Goal: Transaction & Acquisition: Purchase product/service

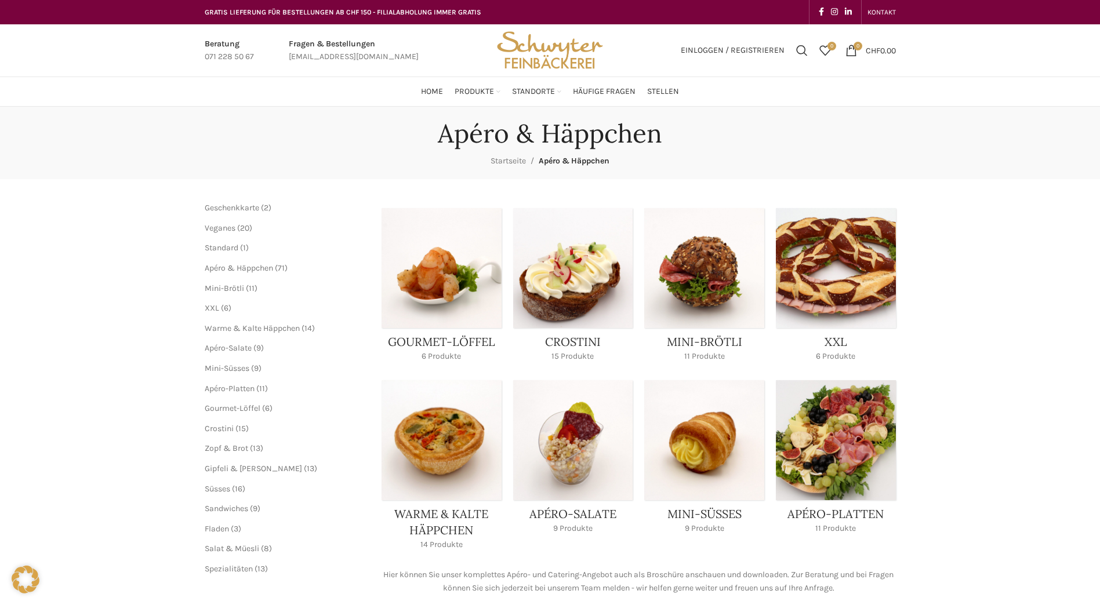
scroll to position [58, 0]
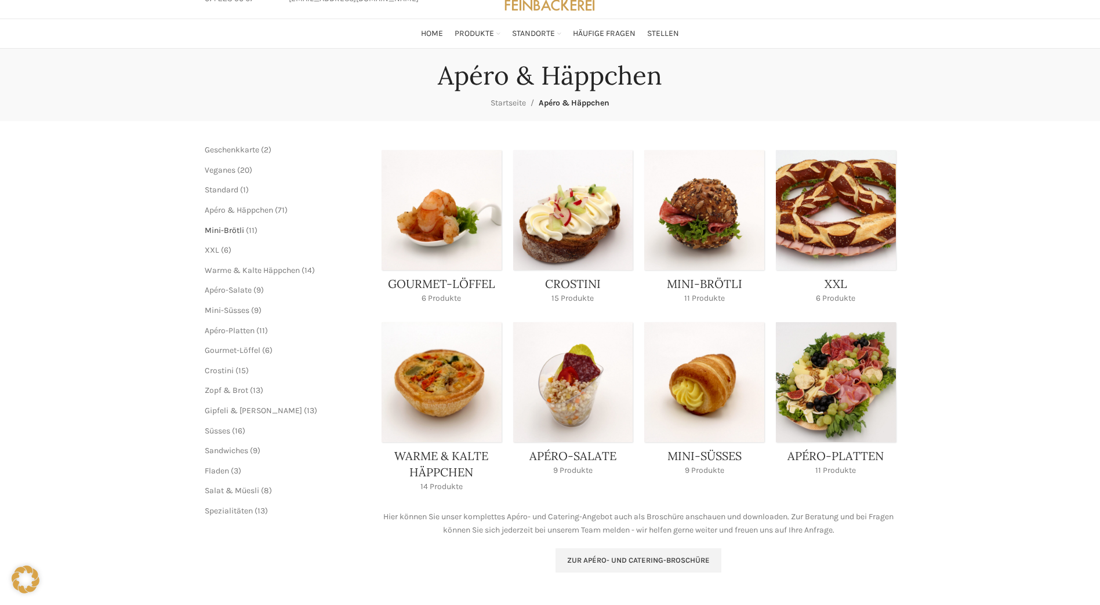
click at [226, 231] on span "Mini-Brötli" at bounding box center [224, 231] width 39 height 10
click at [250, 270] on span "Warme & Kalte Häppchen" at bounding box center [252, 271] width 95 height 10
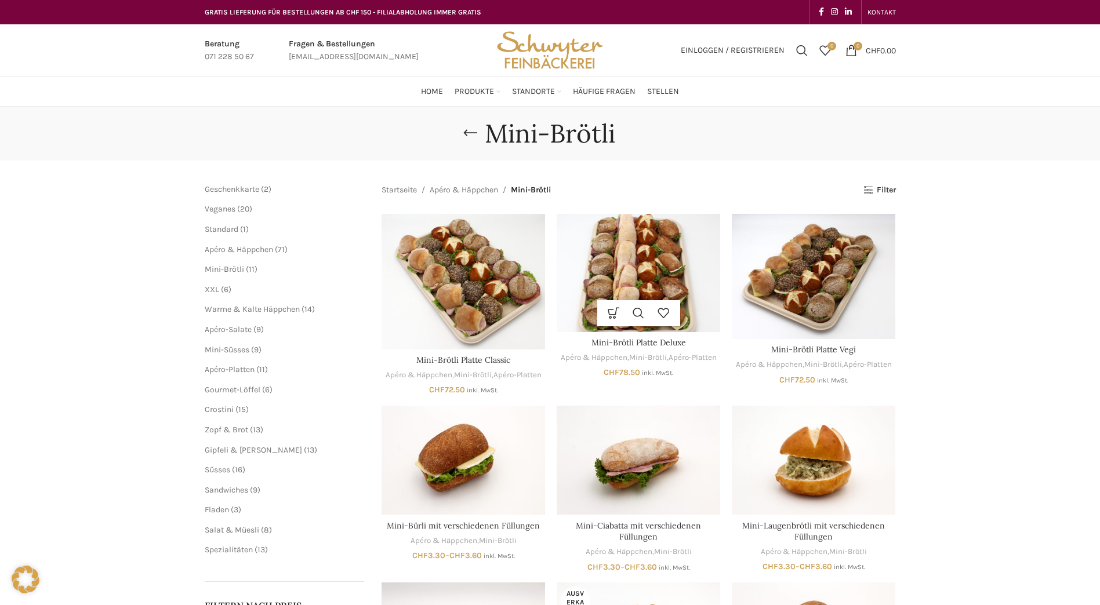
click at [640, 270] on img "Mini-Brötli Platte Deluxe" at bounding box center [638, 273] width 163 height 118
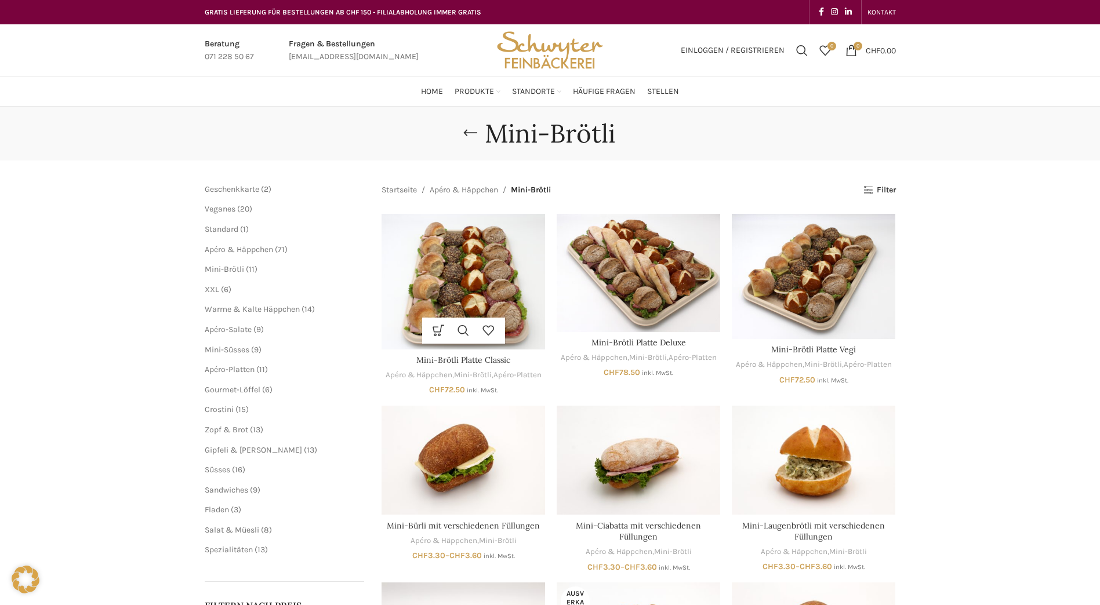
click at [465, 286] on img "Mini-Brötli Platte Classic" at bounding box center [462, 282] width 163 height 136
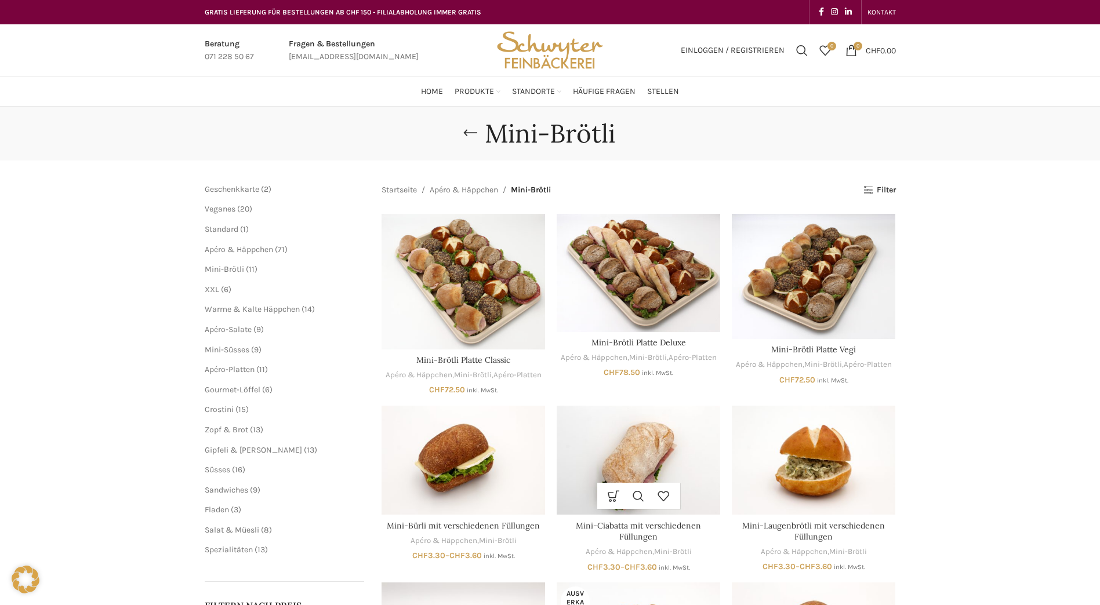
scroll to position [116, 0]
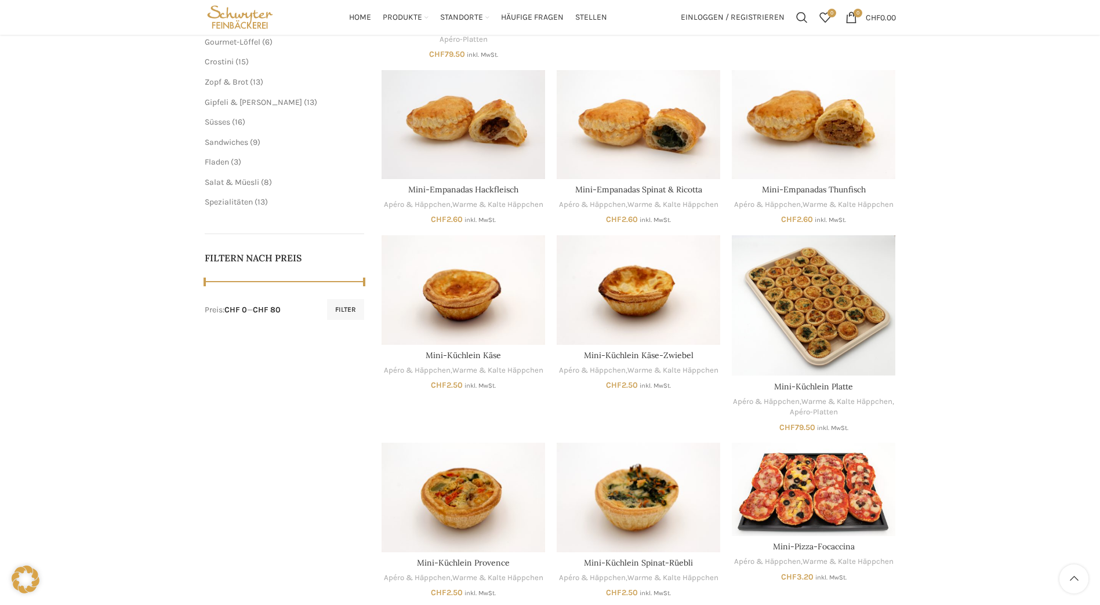
scroll to position [174, 0]
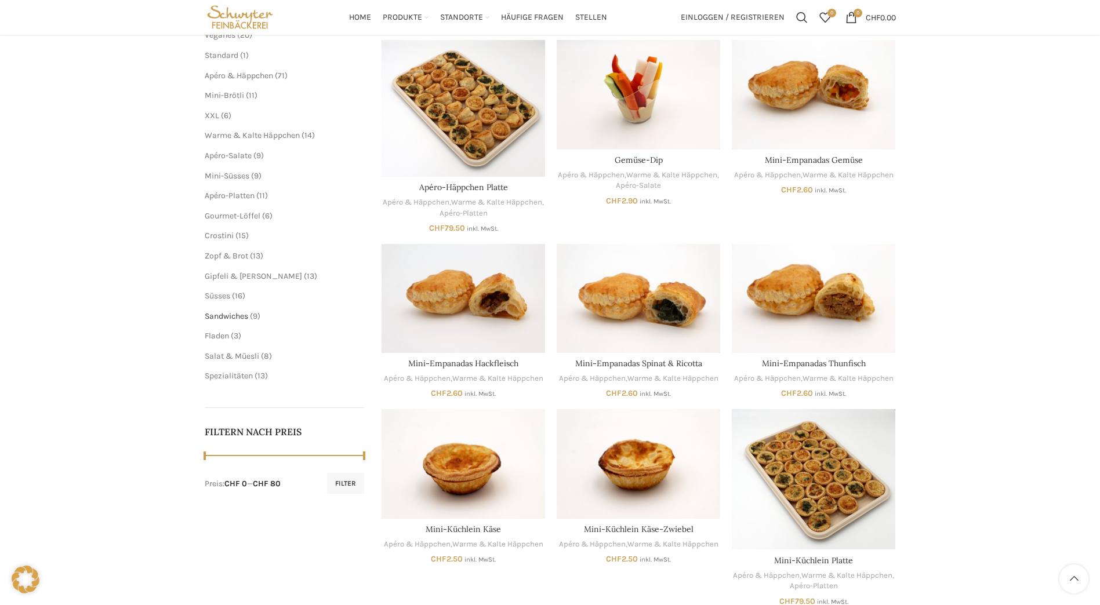
click at [238, 321] on span "Sandwiches" at bounding box center [226, 316] width 43 height 10
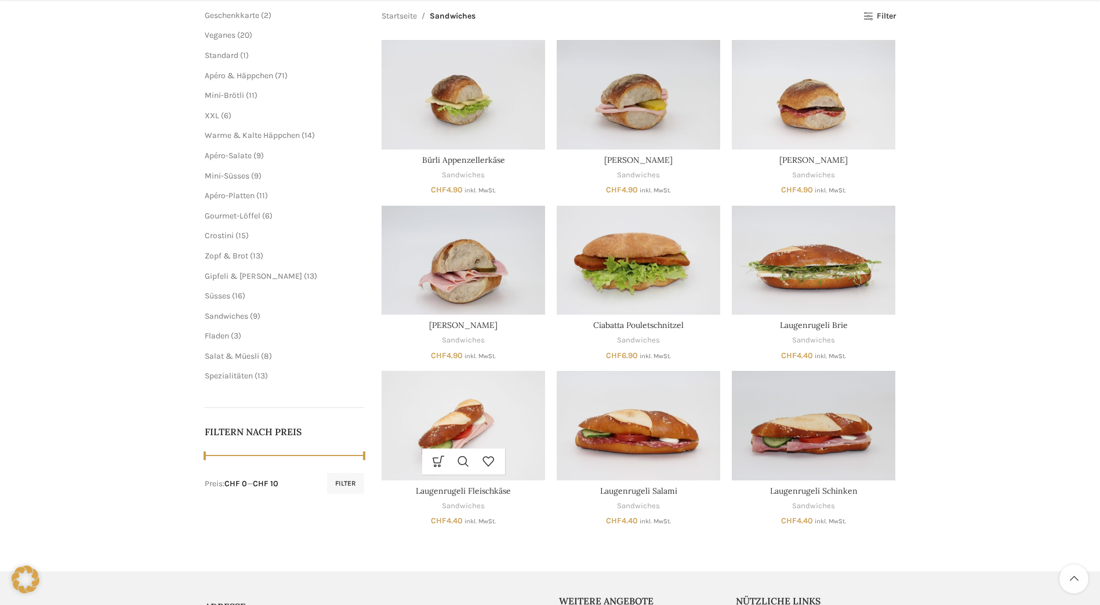
scroll to position [348, 0]
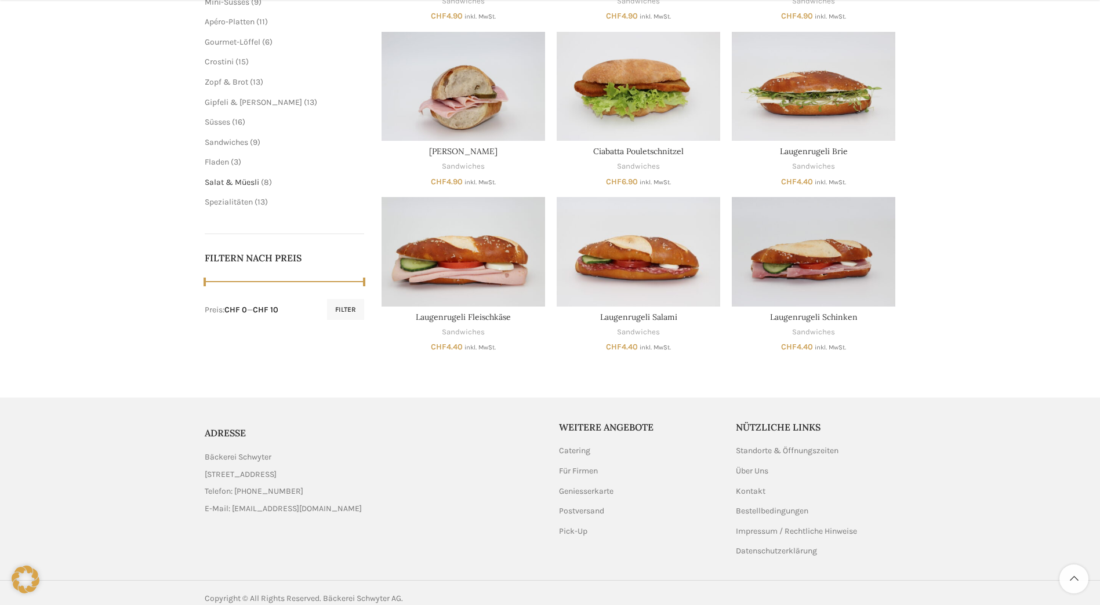
click at [247, 184] on span "Salat & Müesli" at bounding box center [232, 182] width 54 height 10
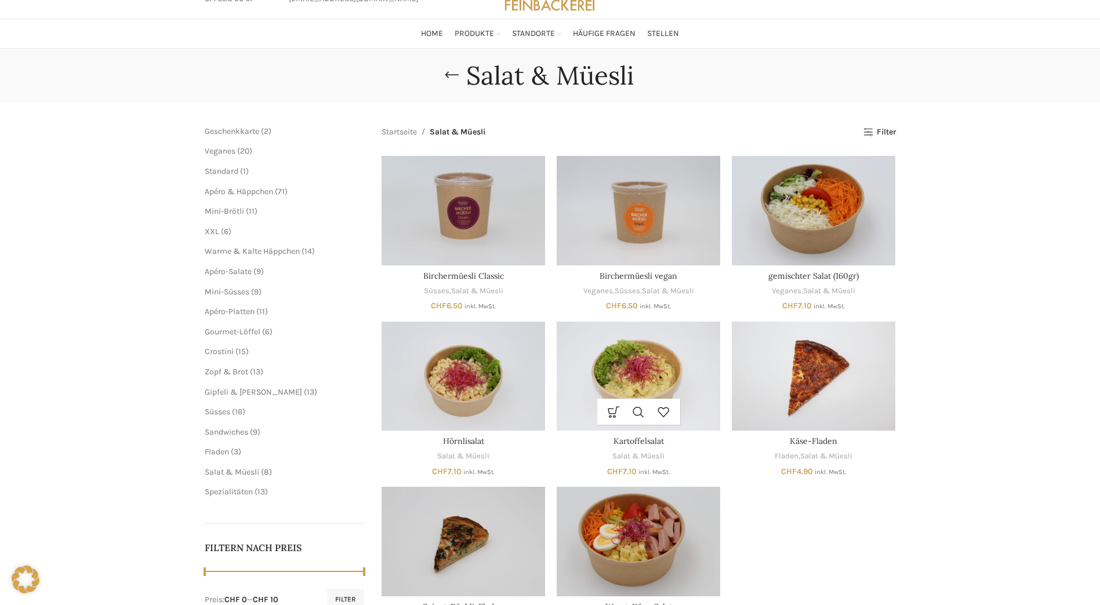
scroll to position [116, 0]
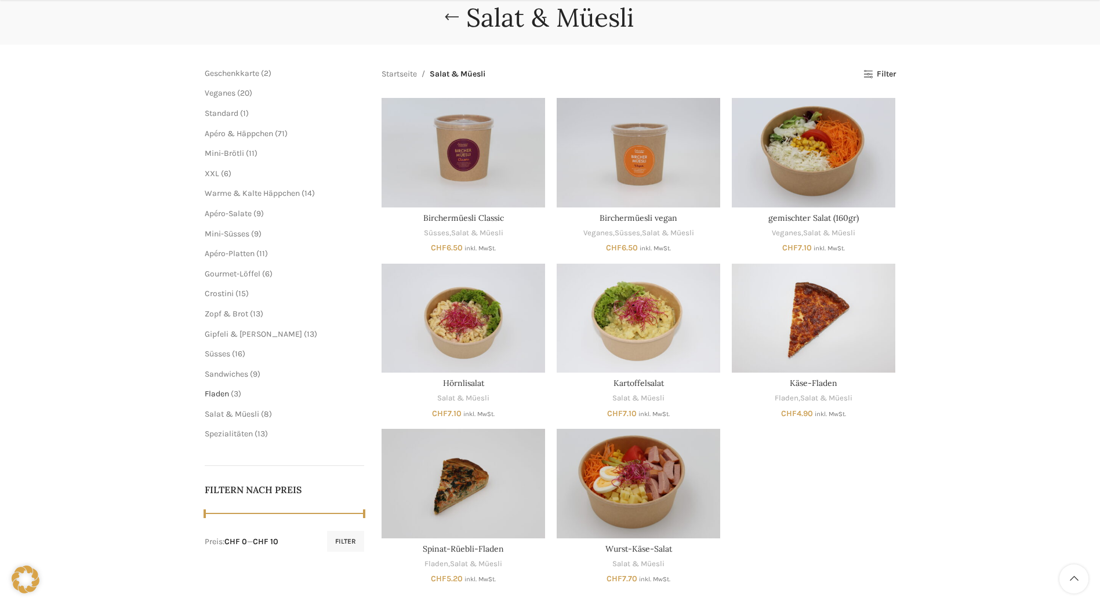
click at [215, 394] on span "Fladen" at bounding box center [217, 394] width 24 height 10
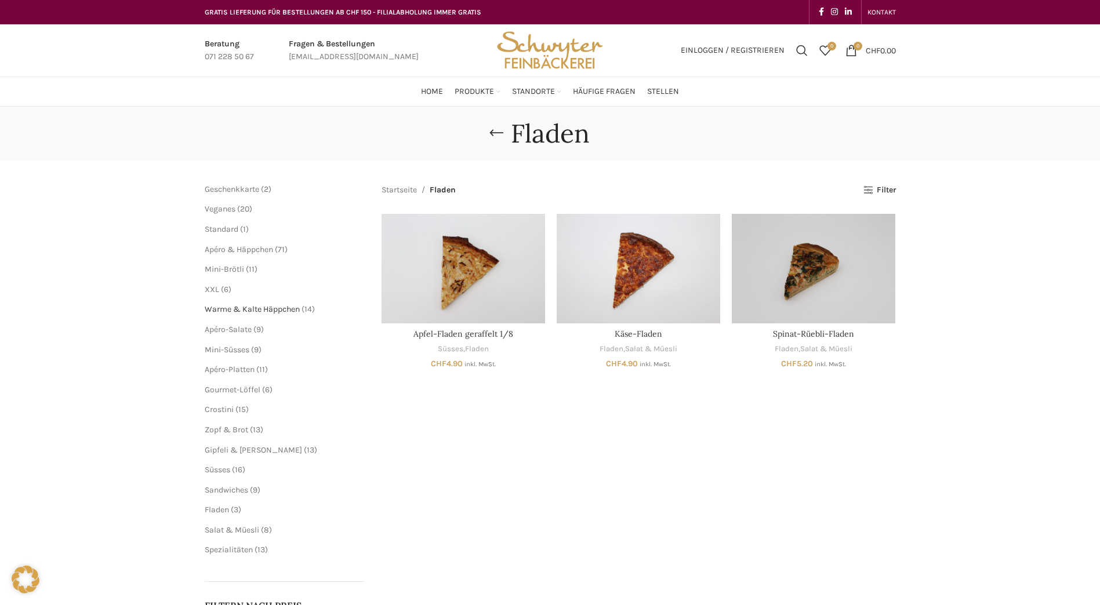
click at [223, 310] on span "Warme & Kalte Häppchen" at bounding box center [252, 309] width 95 height 10
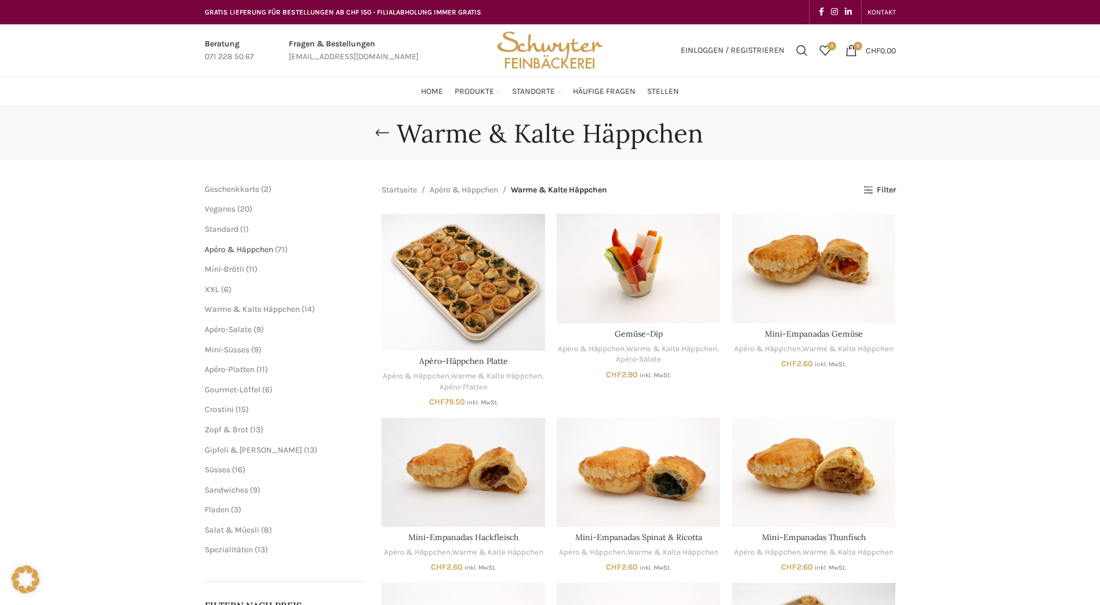
click at [260, 247] on span "Apéro & Häppchen" at bounding box center [239, 250] width 68 height 10
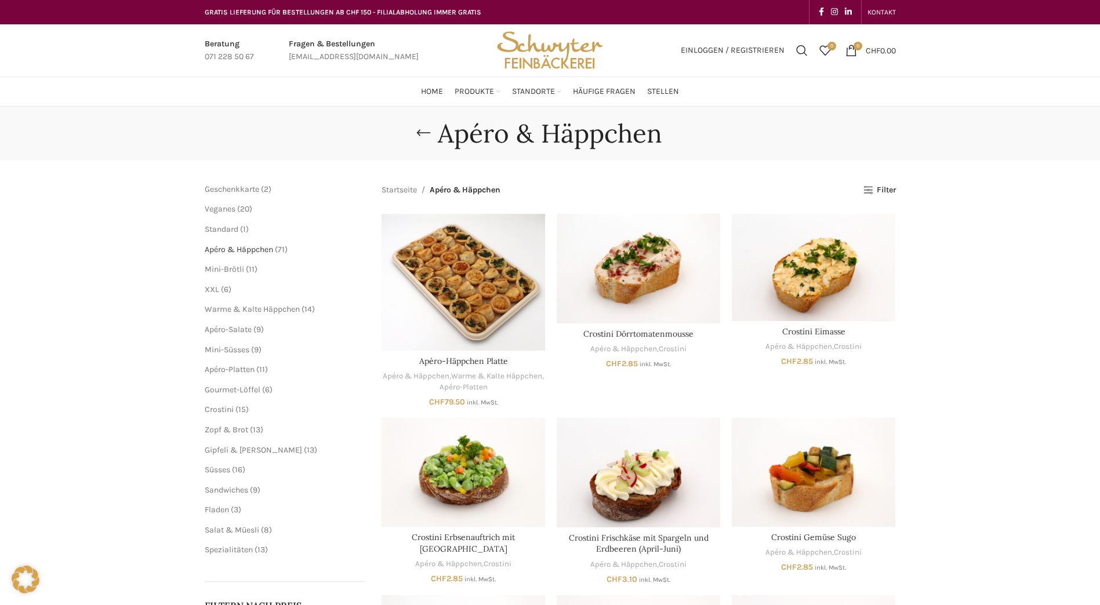
click at [229, 250] on span "Apéro & Häppchen" at bounding box center [239, 250] width 68 height 10
click at [229, 249] on span "Apéro & Häppchen" at bounding box center [239, 250] width 68 height 10
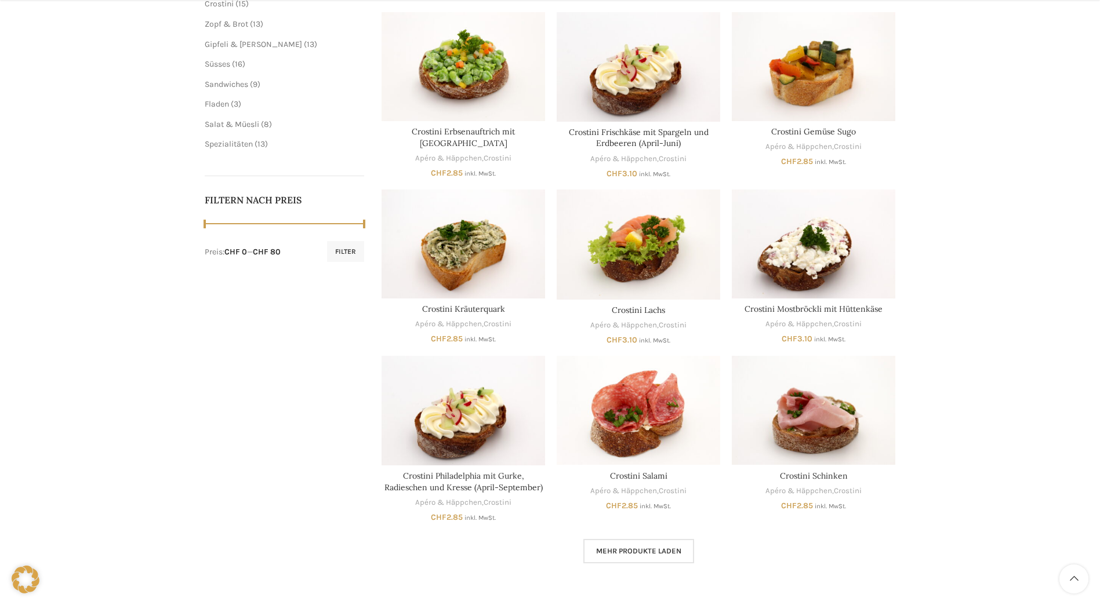
scroll to position [630, 0]
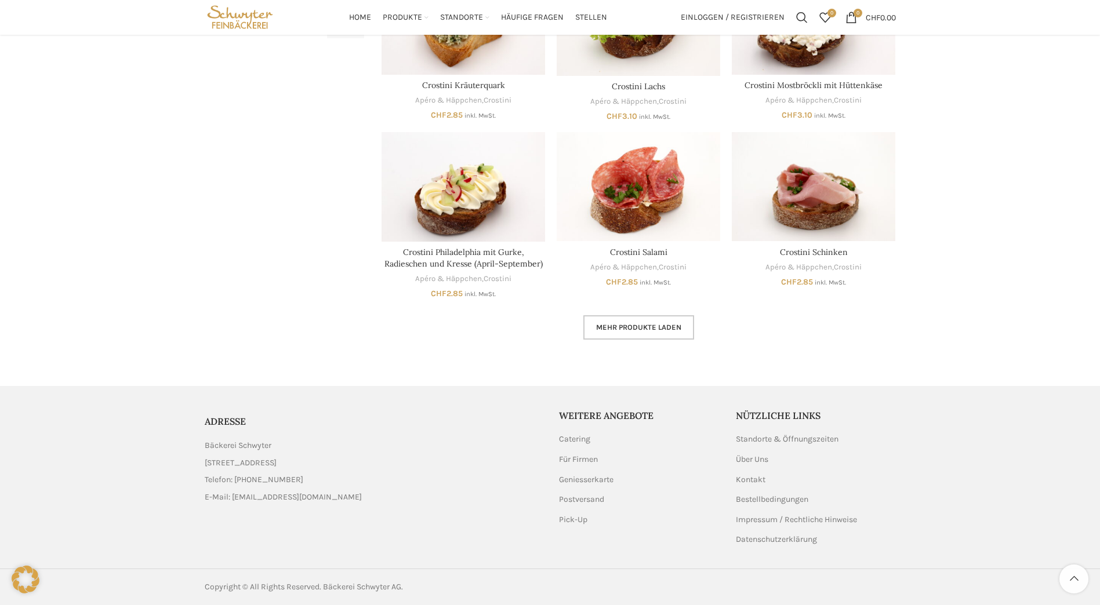
click at [604, 327] on span "Mehr Produkte laden" at bounding box center [638, 327] width 85 height 9
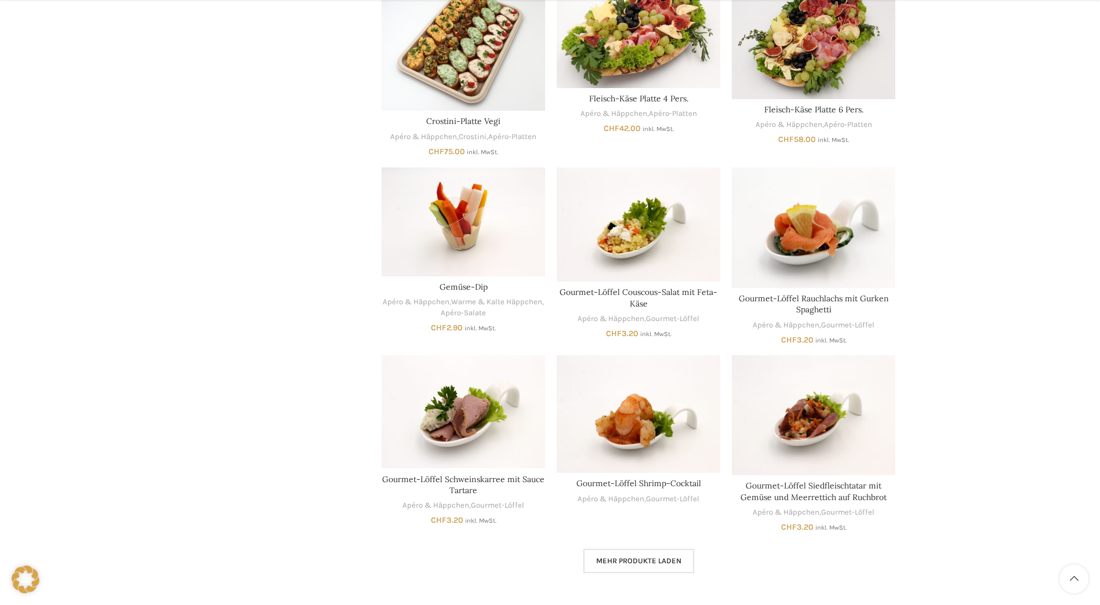
scroll to position [1267, 0]
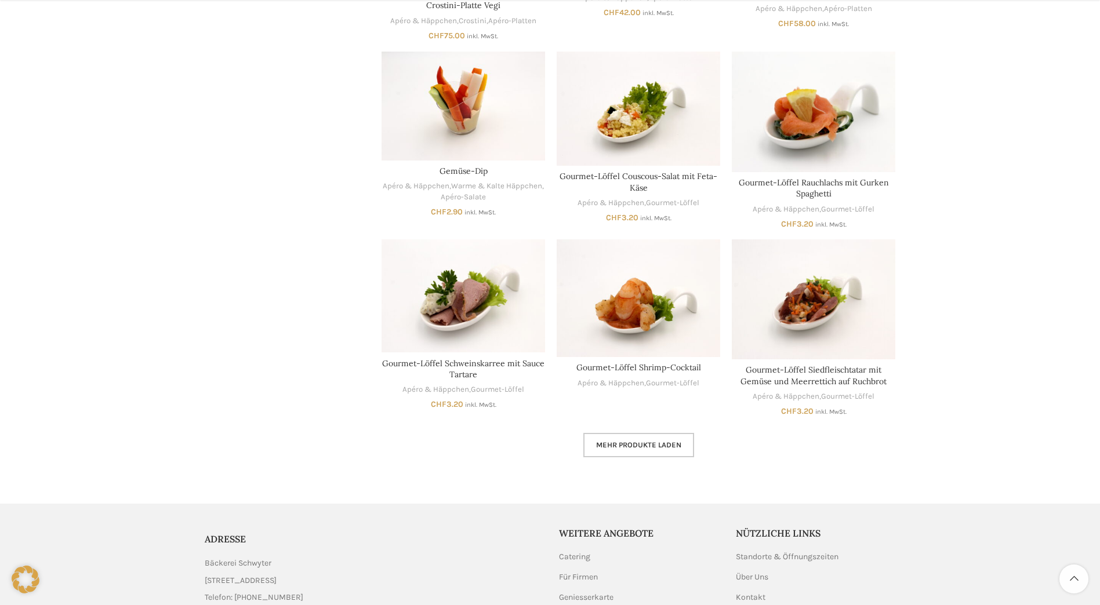
click at [642, 448] on span "Mehr Produkte laden" at bounding box center [638, 445] width 85 height 9
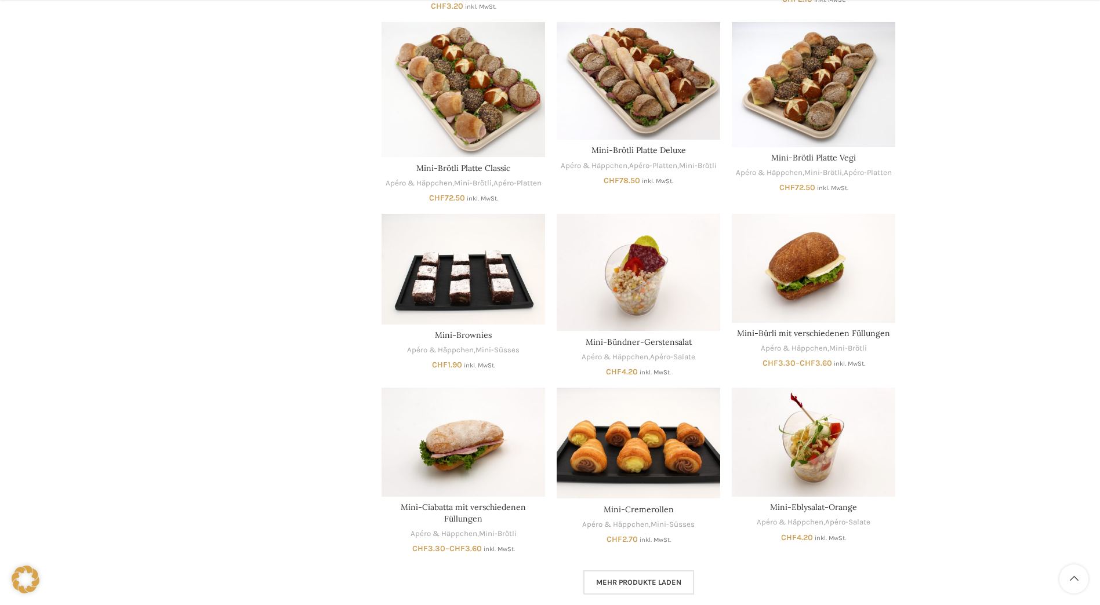
scroll to position [2021, 0]
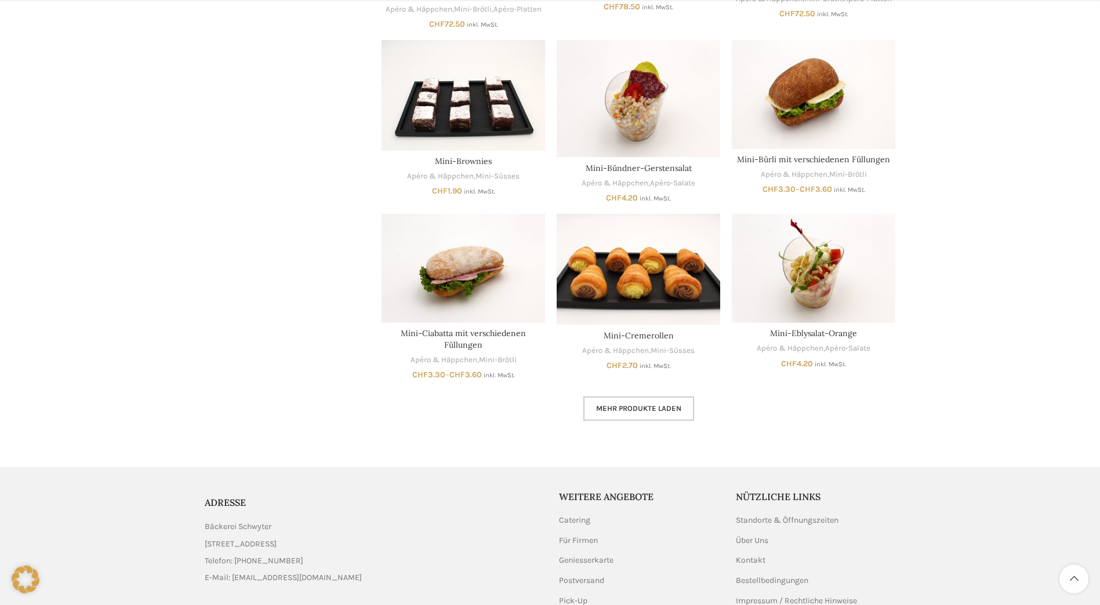
click at [651, 410] on span "Mehr Produkte laden" at bounding box center [638, 408] width 85 height 9
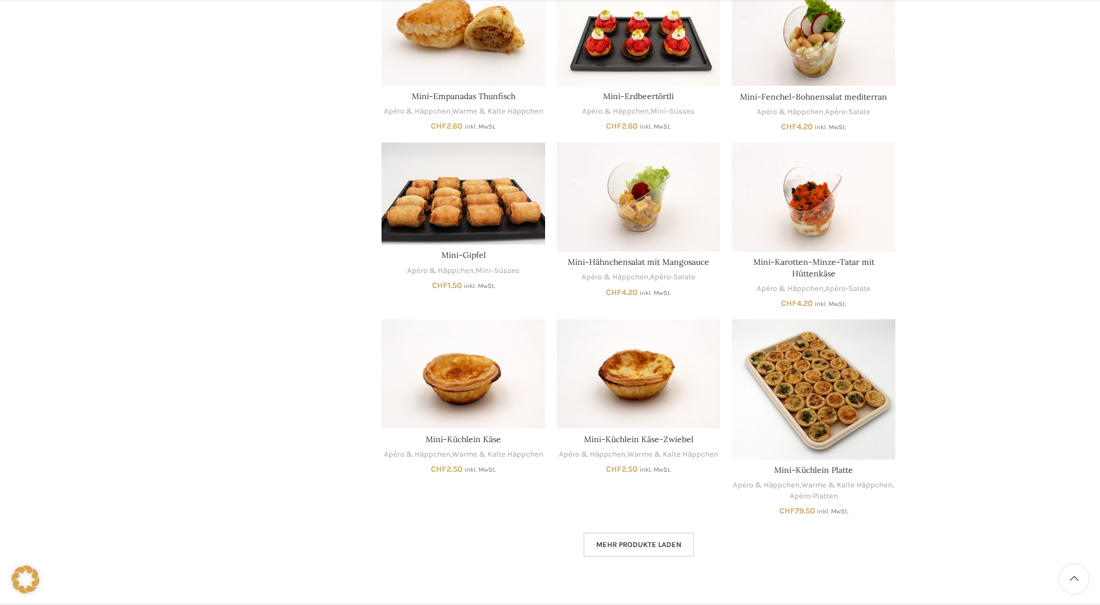
scroll to position [2659, 0]
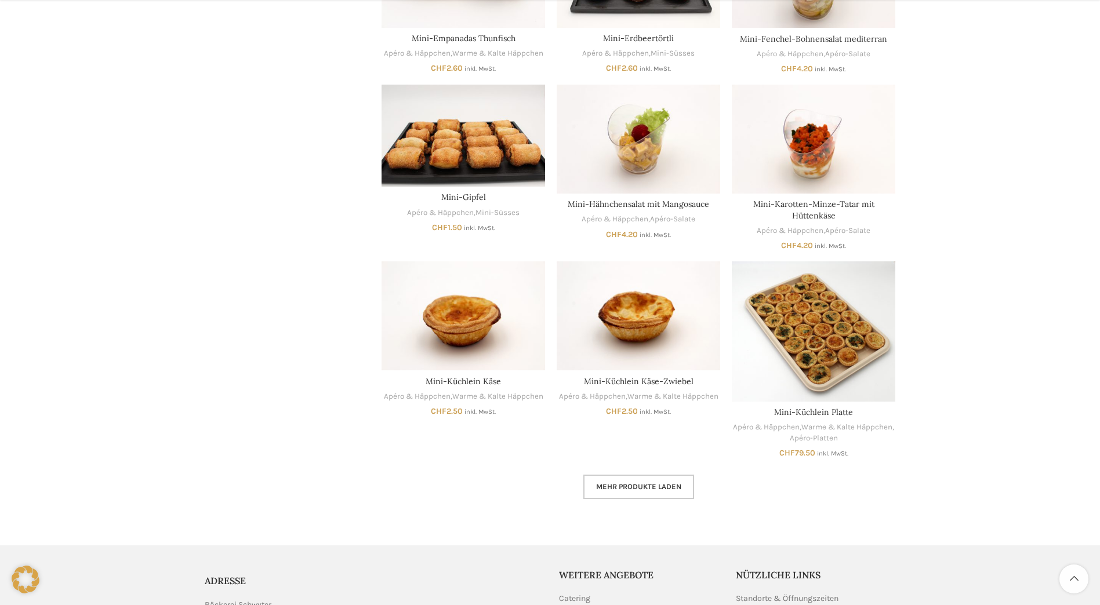
click at [648, 484] on span "Mehr Produkte laden" at bounding box center [638, 486] width 85 height 9
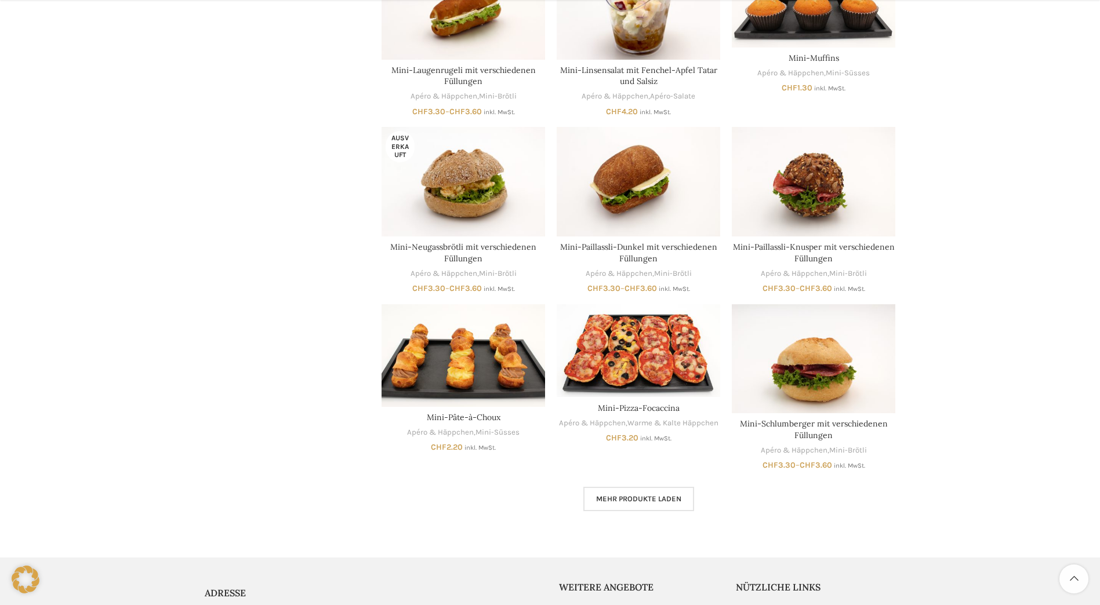
scroll to position [3412, 0]
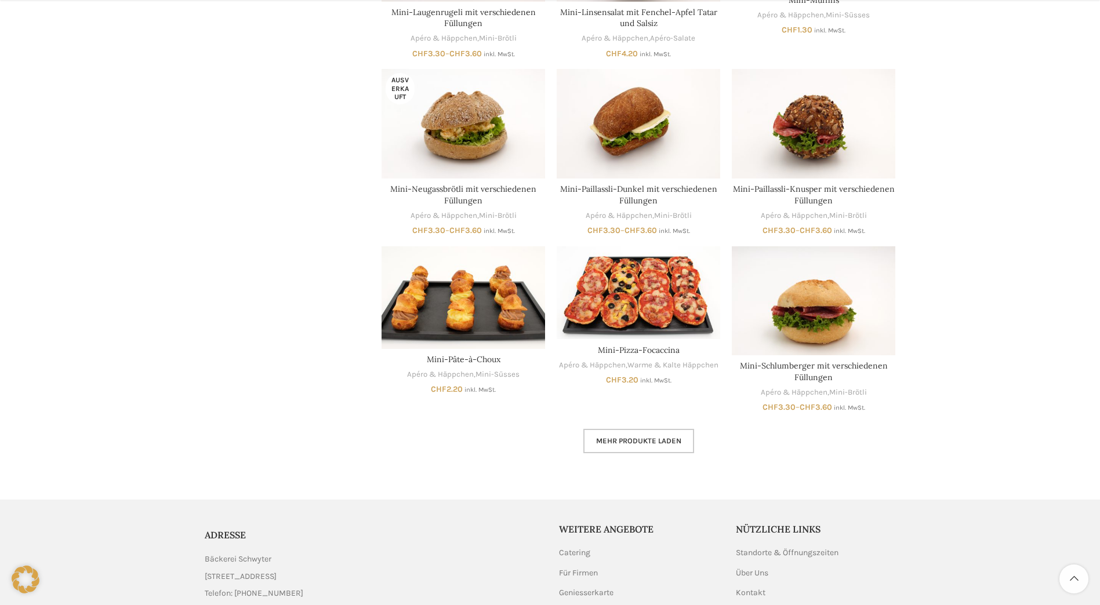
click at [620, 442] on span "Mehr Produkte laden" at bounding box center [638, 441] width 85 height 9
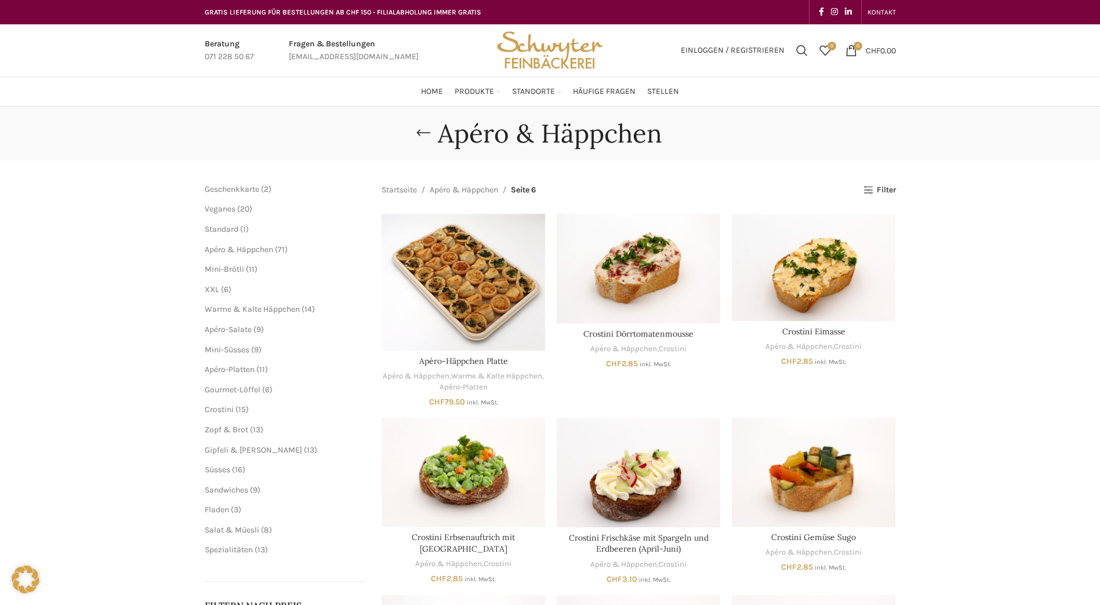
scroll to position [58, 0]
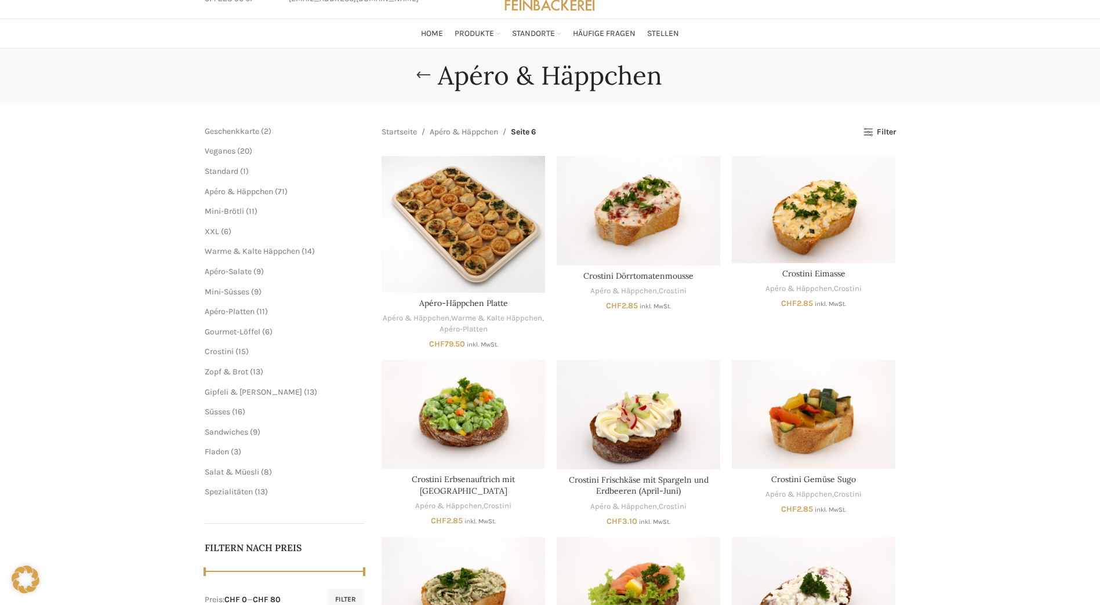
click at [220, 377] on li "Zopf & Brot 13 13 Produkte" at bounding box center [285, 372] width 160 height 12
click at [221, 373] on span "Zopf & Brot" at bounding box center [226, 372] width 43 height 10
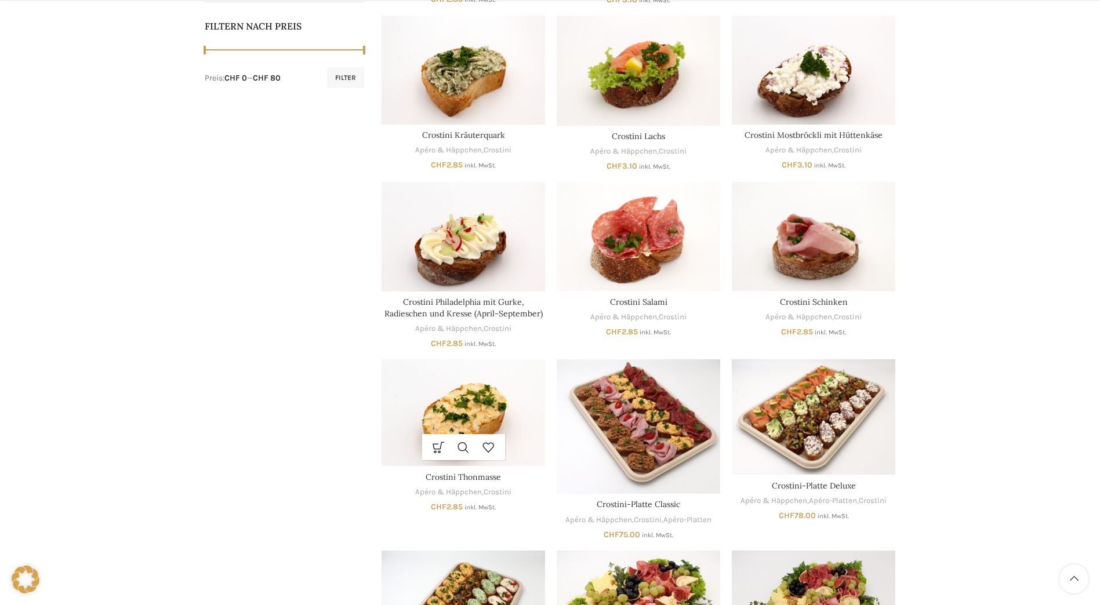
scroll to position [696, 0]
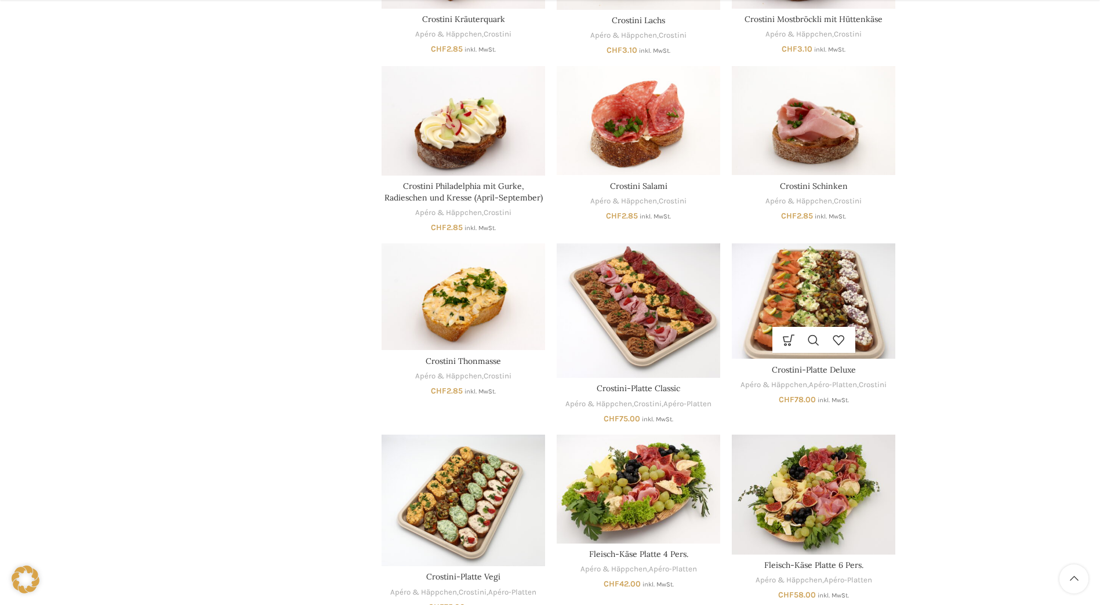
click at [809, 304] on img "Crostini-Platte Deluxe" at bounding box center [813, 300] width 163 height 115
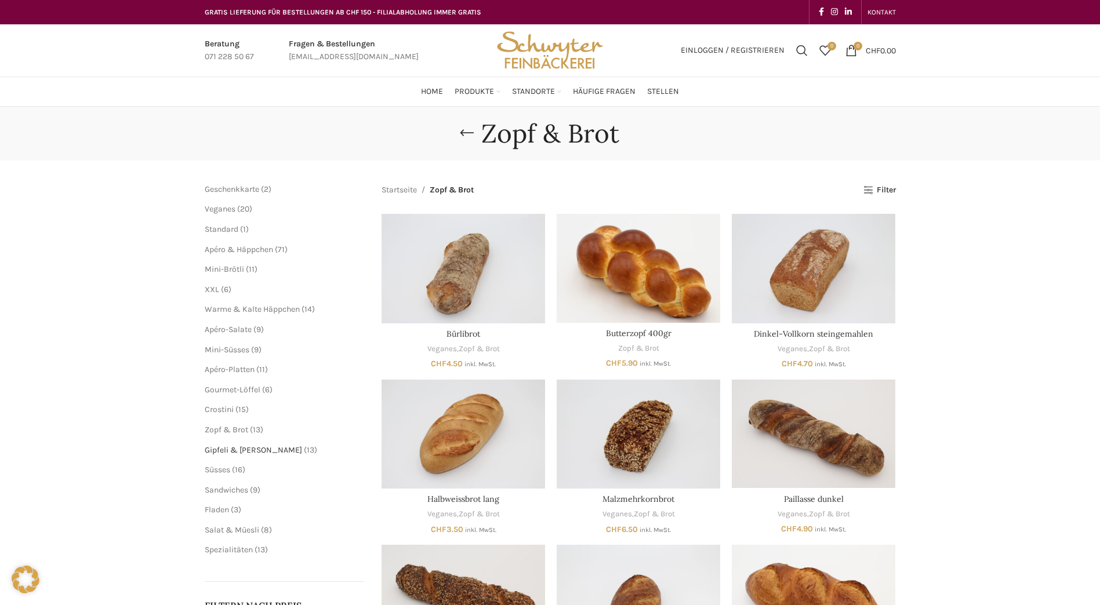
click at [213, 453] on span "Gipfeli & [PERSON_NAME]" at bounding box center [253, 450] width 97 height 10
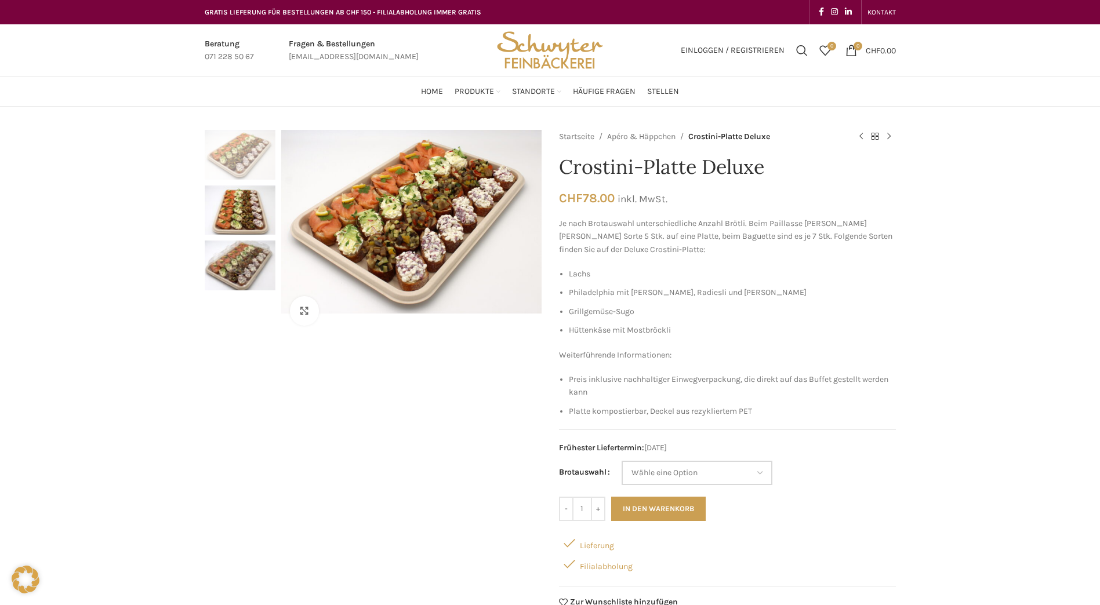
click at [759, 468] on select "Wähle eine Option Baguette Paillasse dunkel" at bounding box center [696, 473] width 151 height 24
select select "Paillasse dunkel"
click at [621, 461] on select "Wähle eine Option Baguette Paillasse dunkel" at bounding box center [696, 473] width 151 height 24
